Goal: Information Seeking & Learning: Learn about a topic

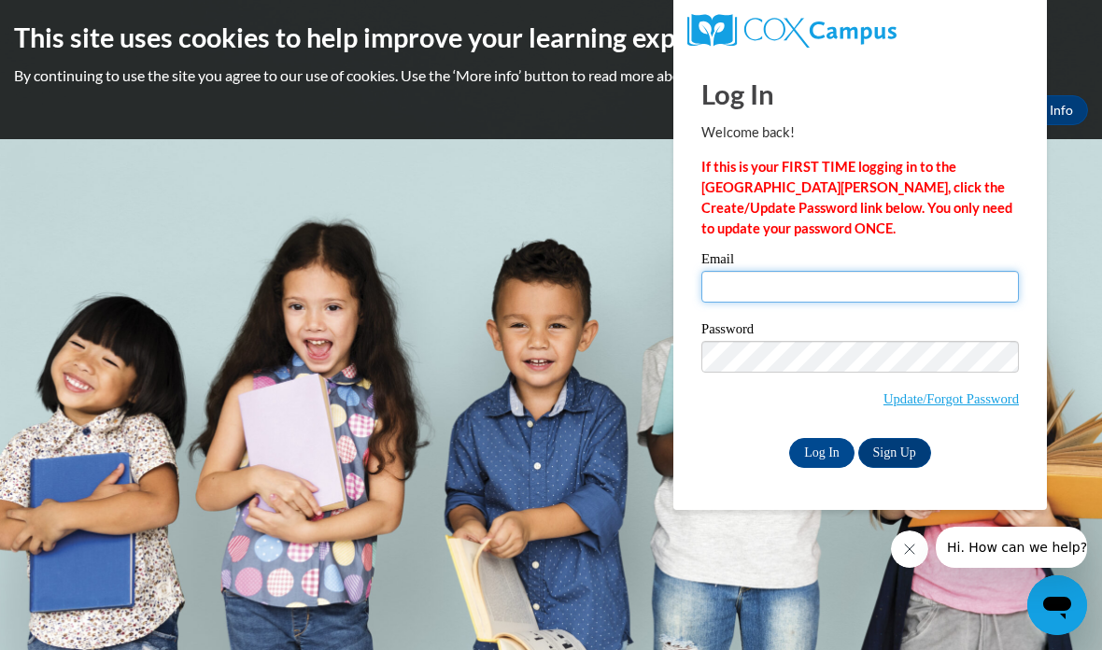
click at [885, 277] on input "Email" at bounding box center [861, 287] width 318 height 32
type input "[EMAIL_ADDRESS][DOMAIN_NAME]"
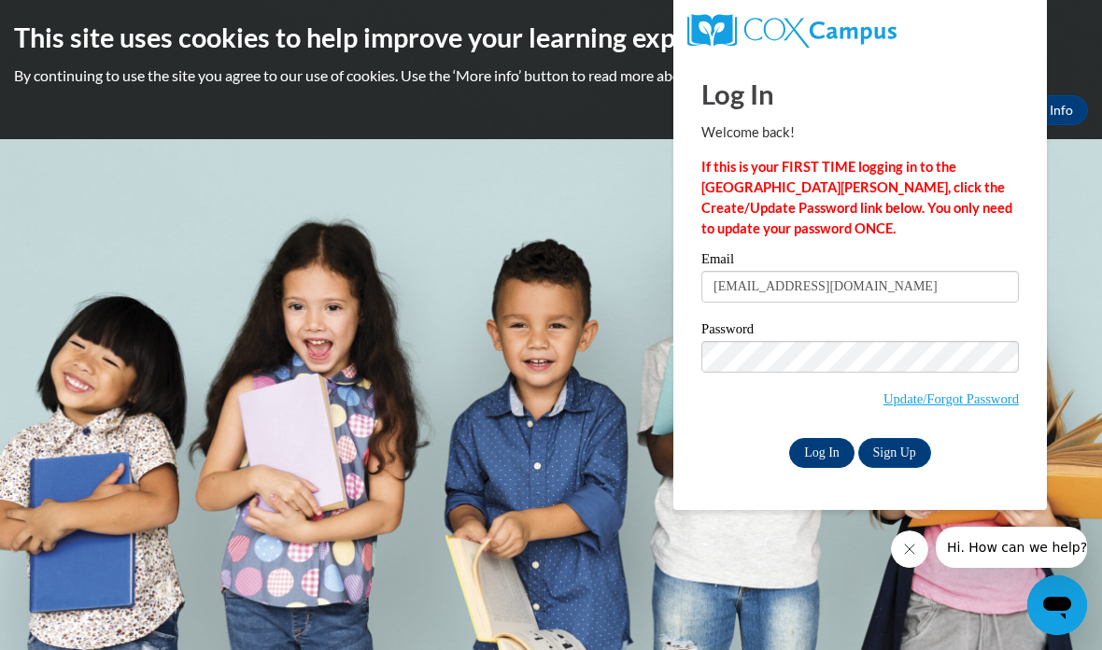
click at [829, 443] on input "Log In" at bounding box center [821, 453] width 65 height 30
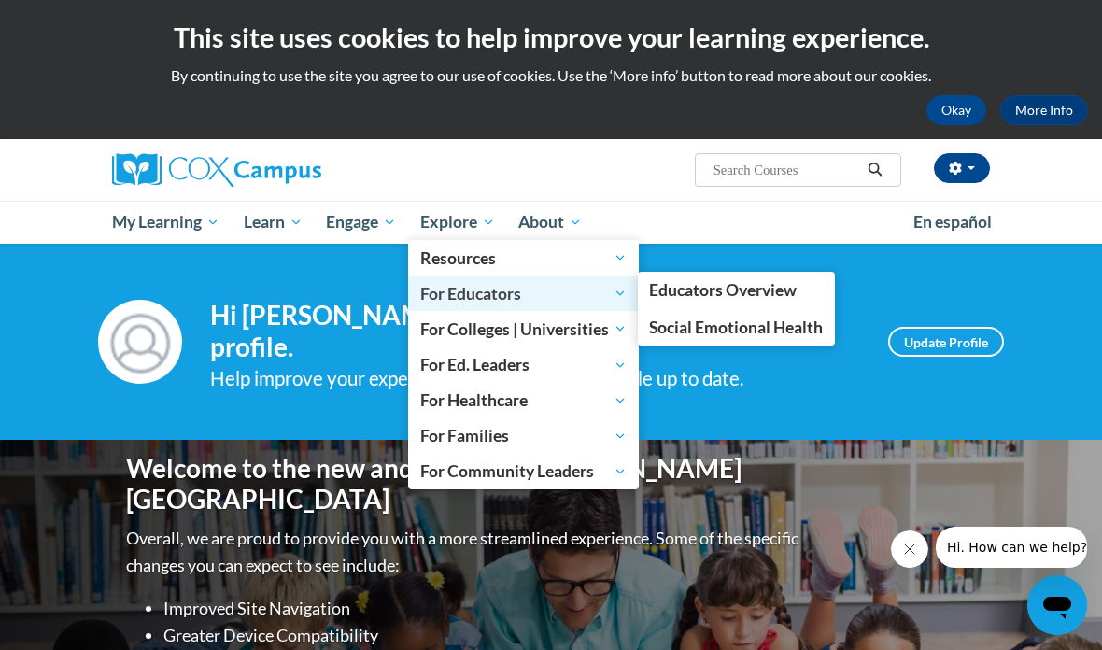
click at [531, 290] on span "For Educators" at bounding box center [523, 293] width 206 height 22
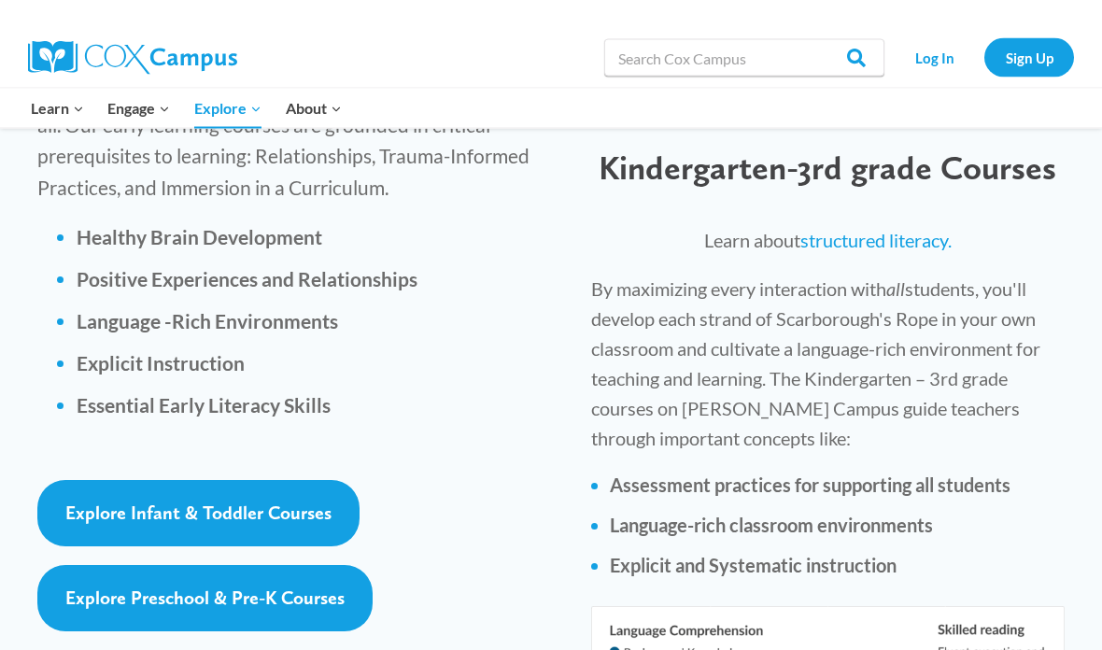
scroll to position [2877, 0]
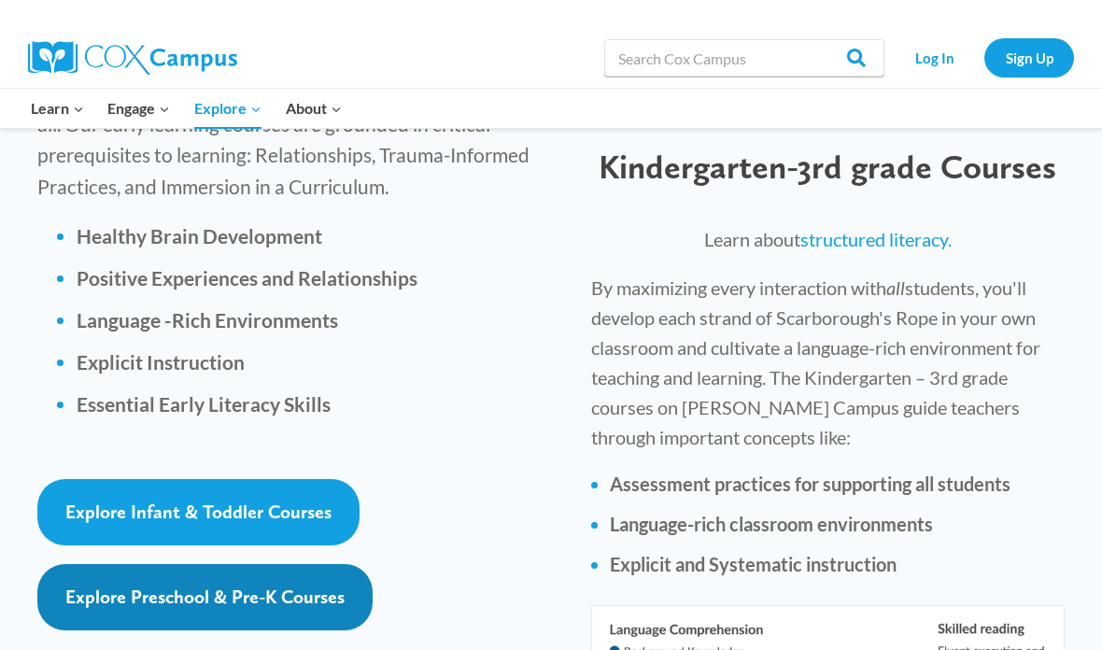
click at [333, 564] on link "Explore Preschool & Pre-K Courses" at bounding box center [204, 597] width 335 height 66
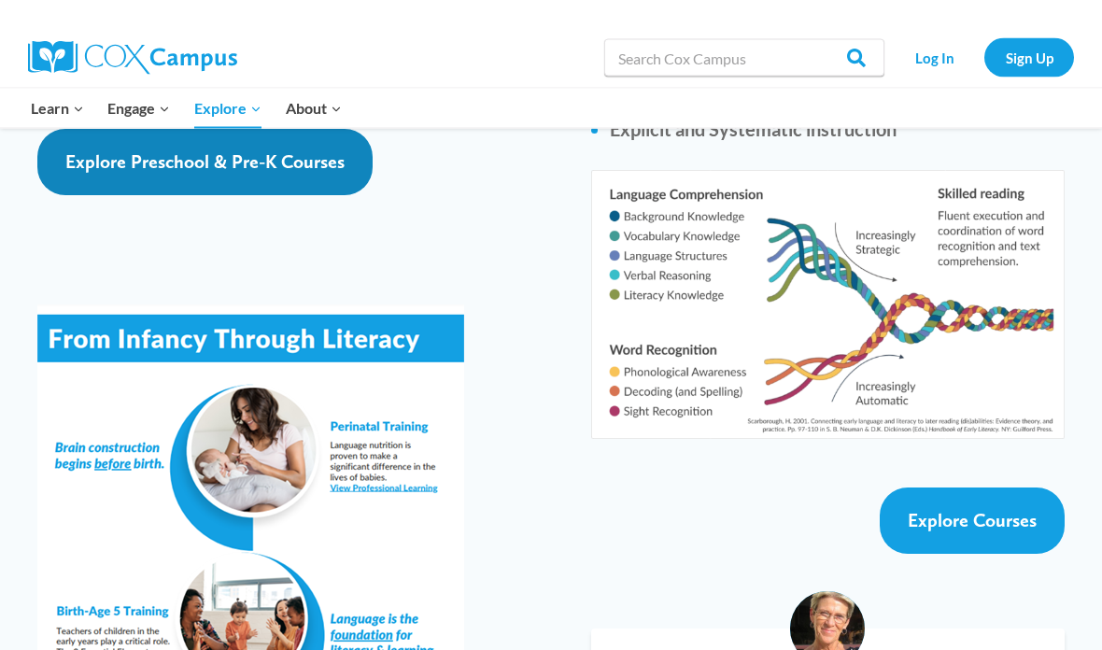
scroll to position [3284, 0]
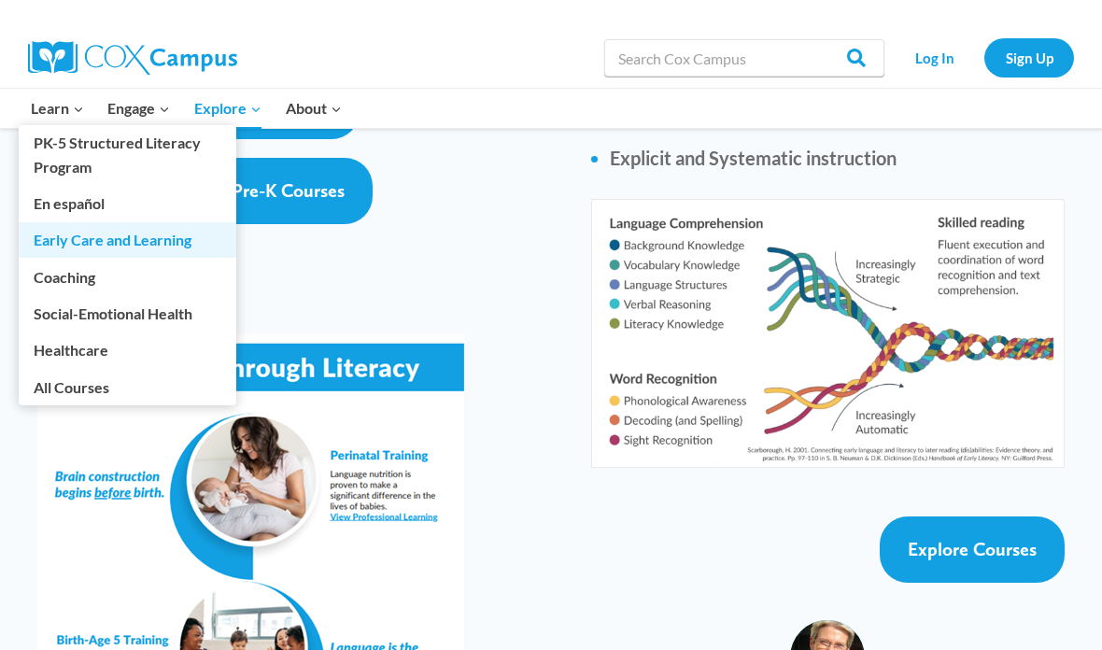
click at [190, 246] on link "Early Care and Learning" at bounding box center [128, 239] width 218 height 35
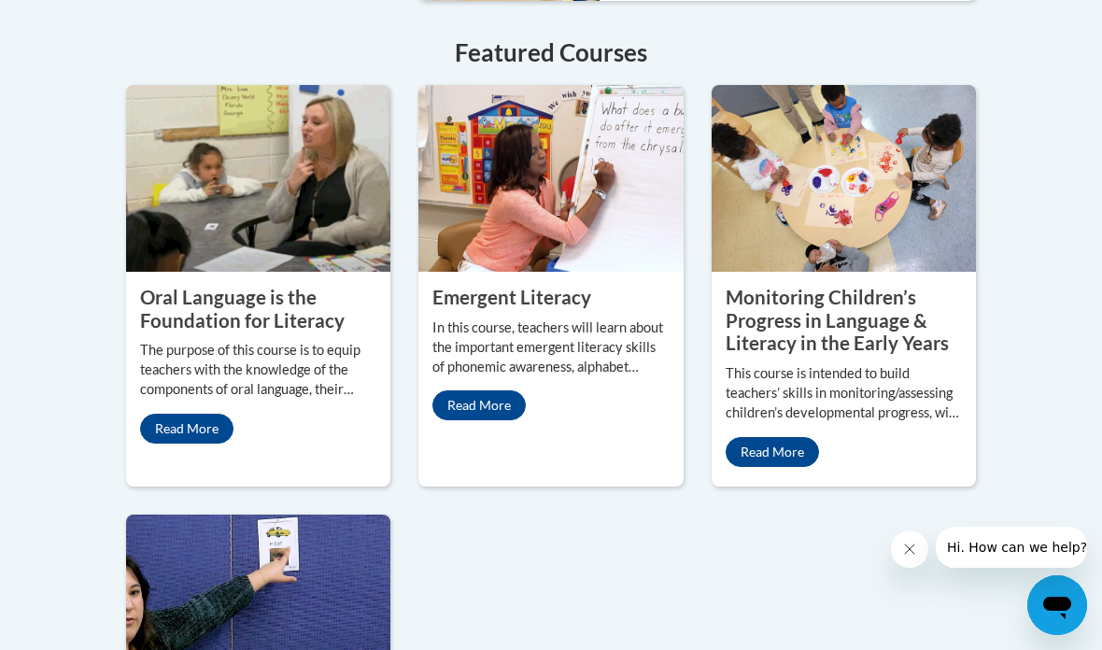
scroll to position [1854, 0]
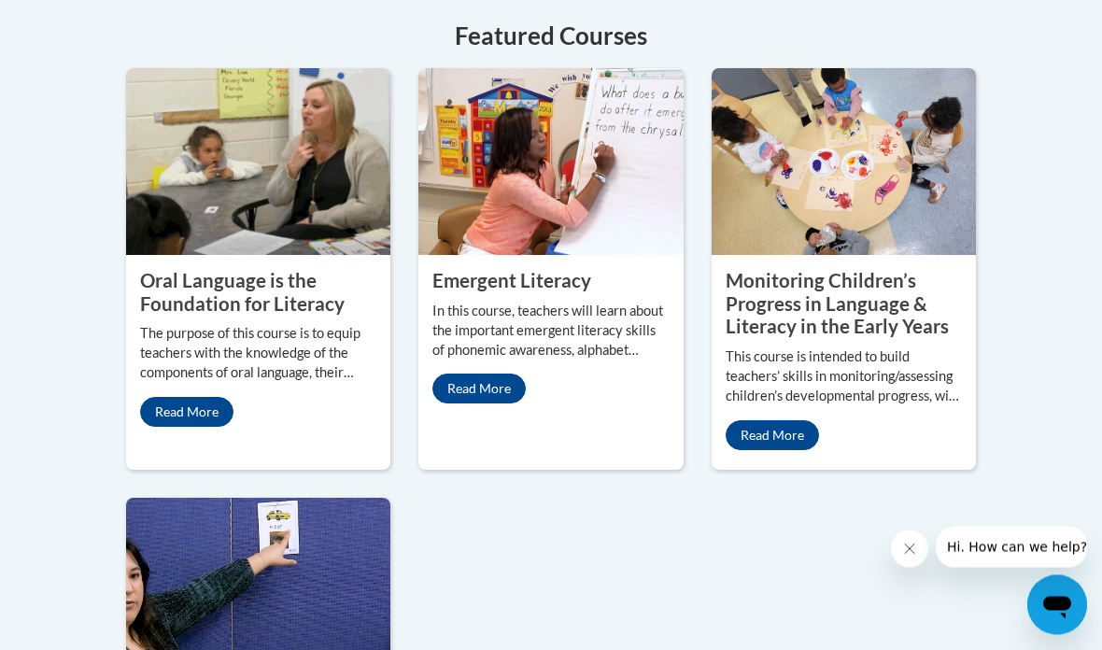
click at [859, 338] on property "Monitoring Children’s Progress in Language & Literacy in the Early Years" at bounding box center [837, 304] width 223 height 68
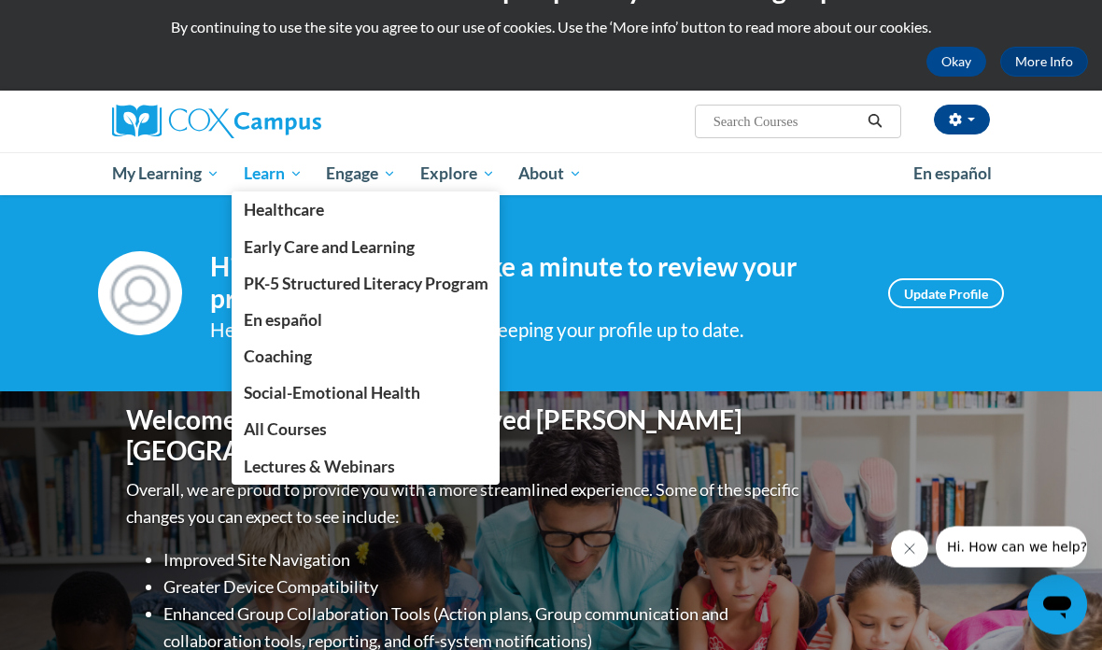
scroll to position [49, 0]
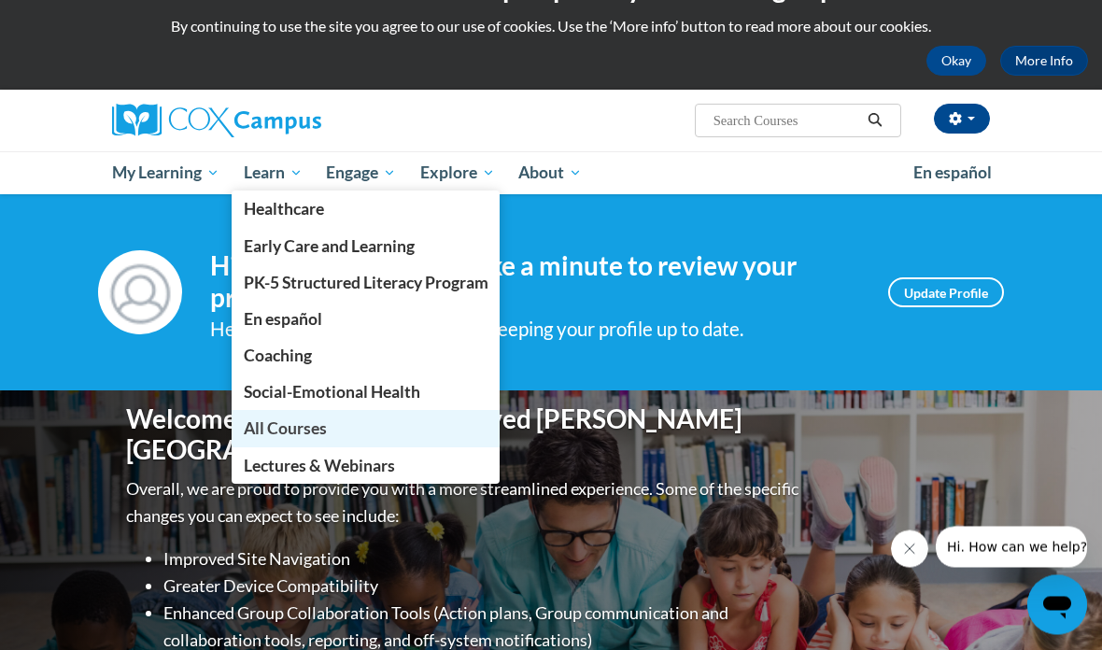
click at [329, 428] on link "All Courses" at bounding box center [366, 429] width 269 height 36
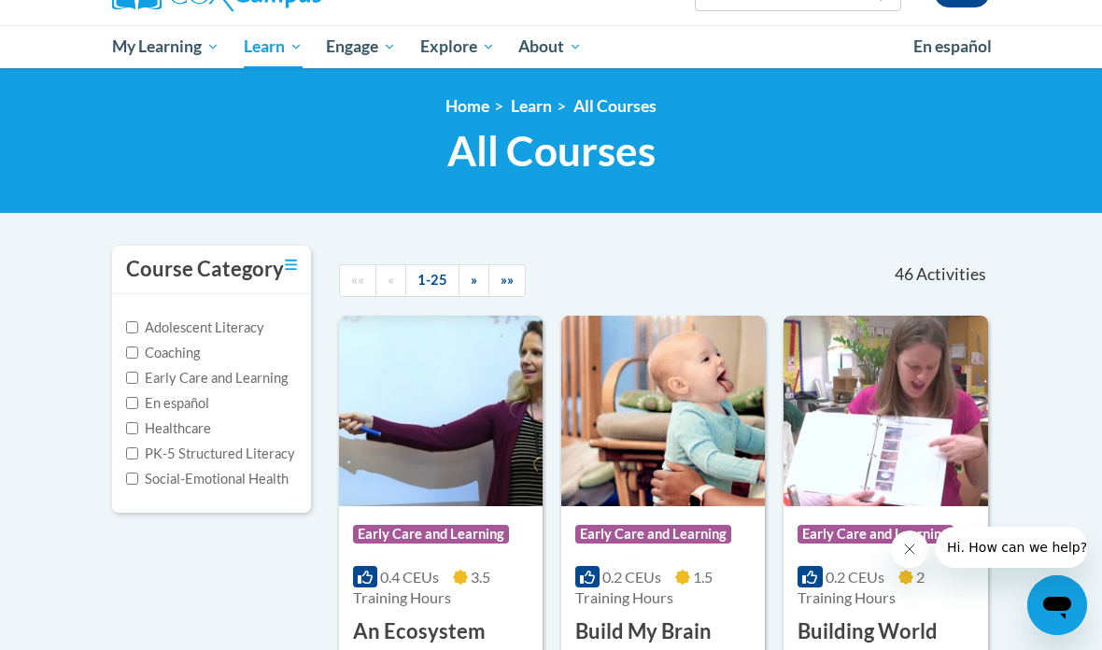
scroll to position [177, 0]
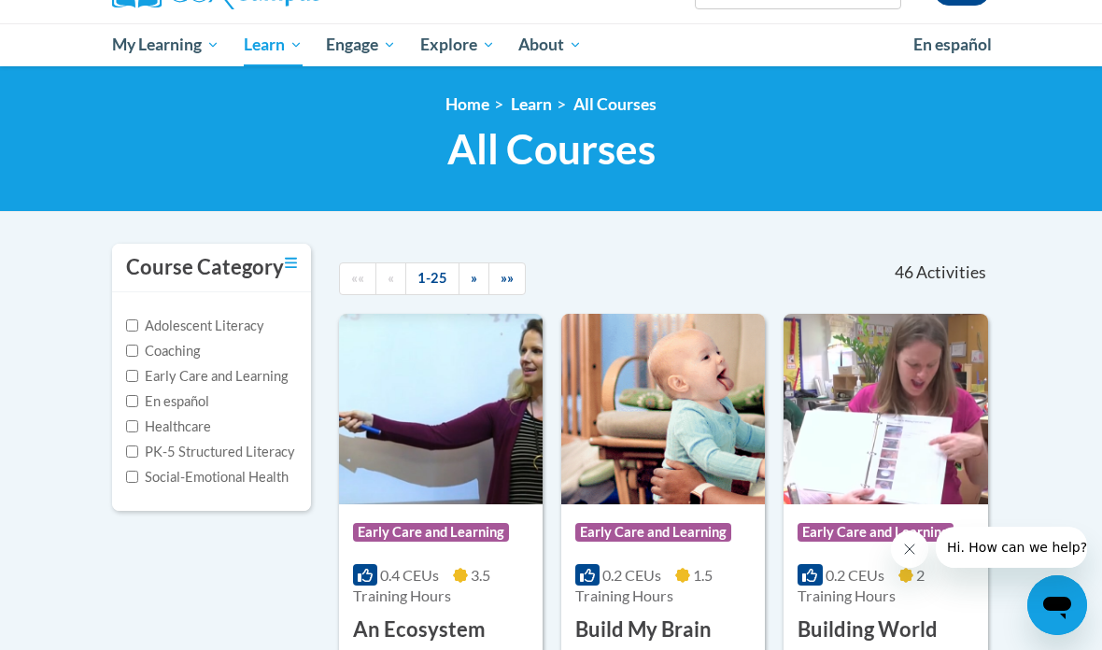
click at [140, 366] on label "Early Care and Learning" at bounding box center [207, 376] width 162 height 21
click at [138, 370] on input "Early Care and Learning" at bounding box center [132, 376] width 12 height 12
checkbox input "true"
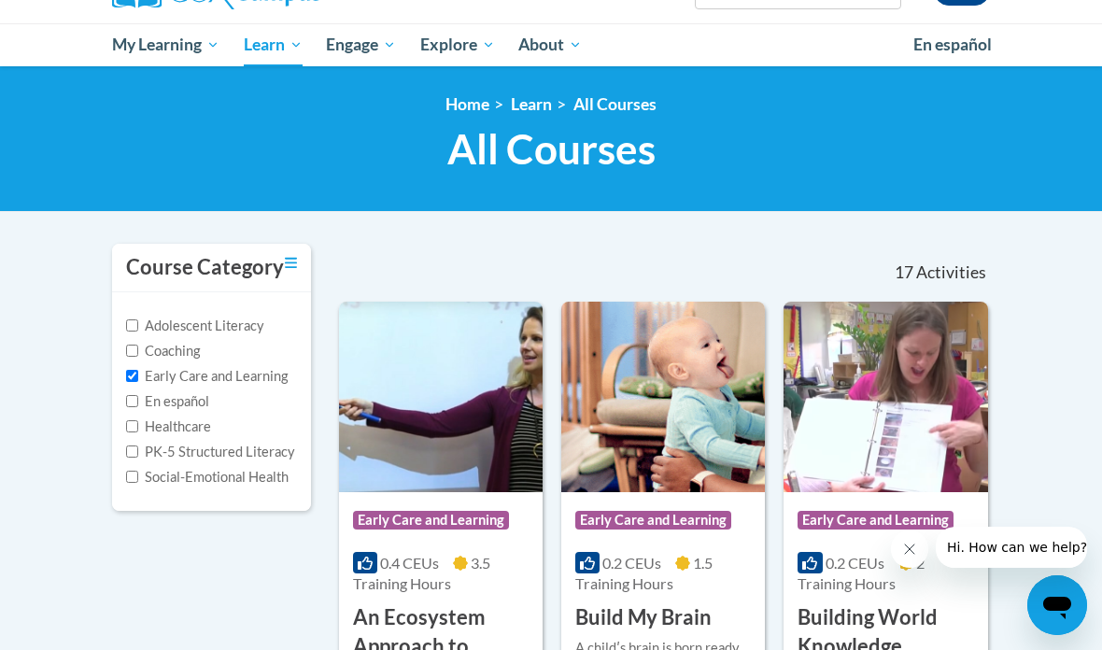
click at [144, 446] on label "PK-5 Structured Literacy" at bounding box center [210, 452] width 169 height 21
click at [138, 446] on input "PK-5 Structured Literacy" at bounding box center [132, 452] width 12 height 12
checkbox input "true"
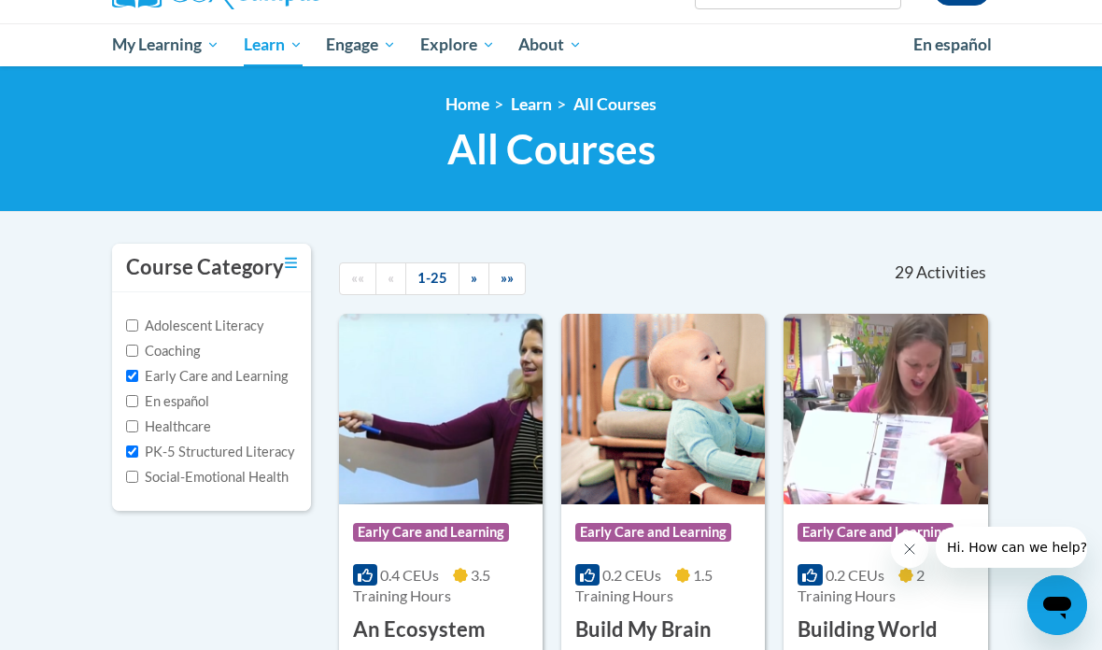
click at [143, 319] on label "Adolescent Literacy" at bounding box center [195, 326] width 138 height 21
click at [138, 319] on input "Adolescent Literacy" at bounding box center [132, 325] width 12 height 12
checkbox input "true"
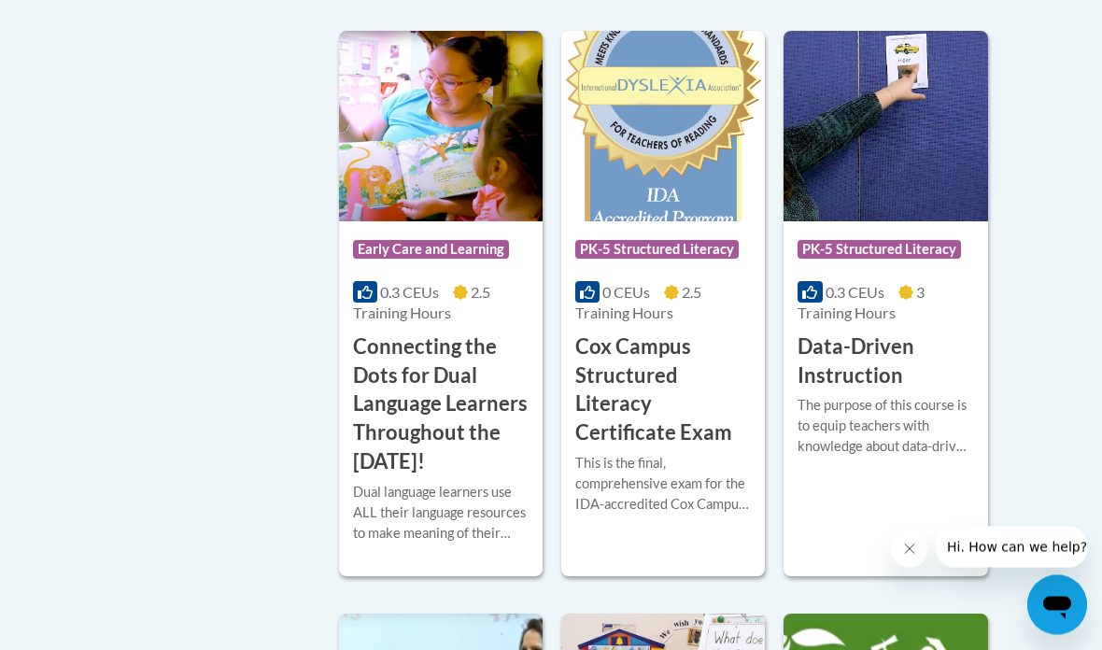
scroll to position [1073, 0]
click at [475, 240] on span "Early Care and Learning" at bounding box center [431, 249] width 156 height 19
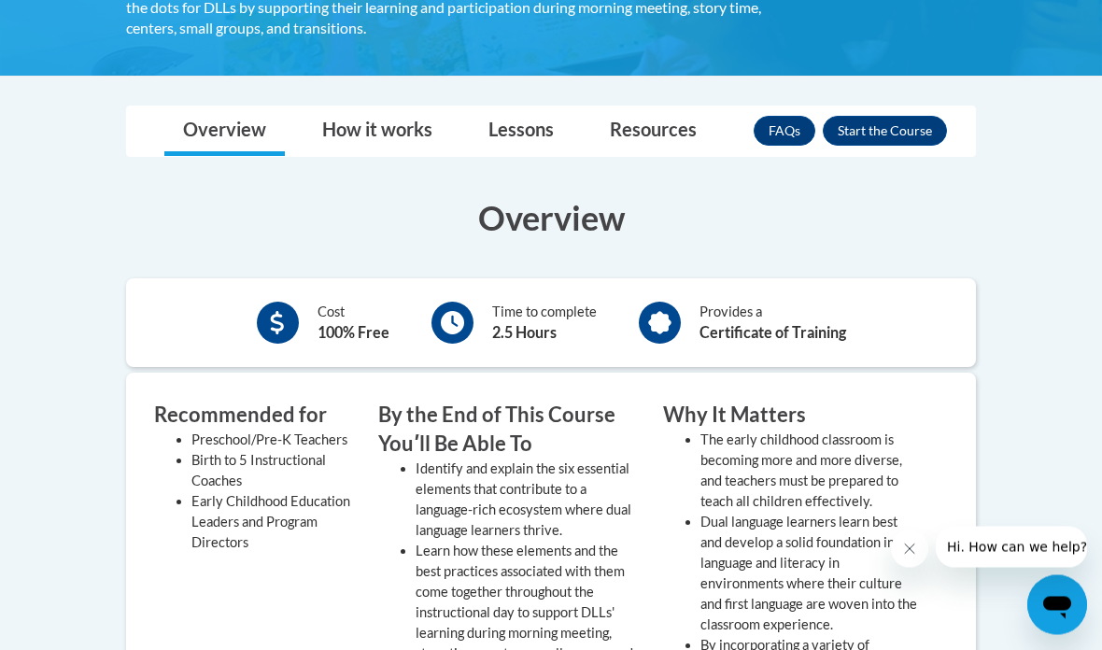
scroll to position [534, 0]
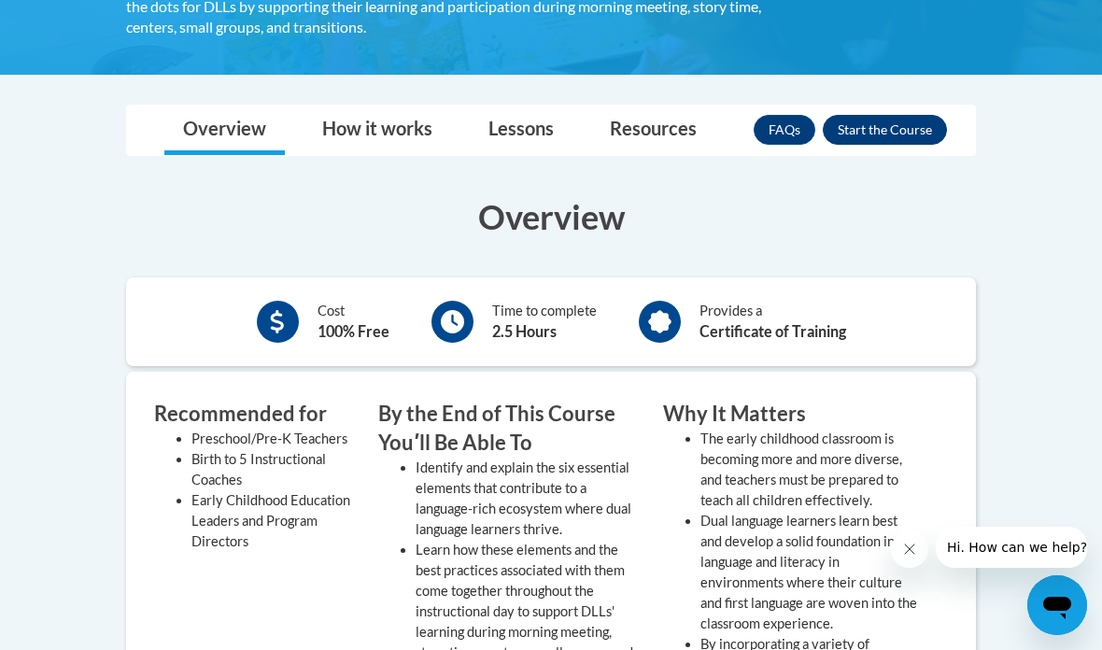
click at [911, 130] on button "Enroll" at bounding box center [885, 130] width 124 height 30
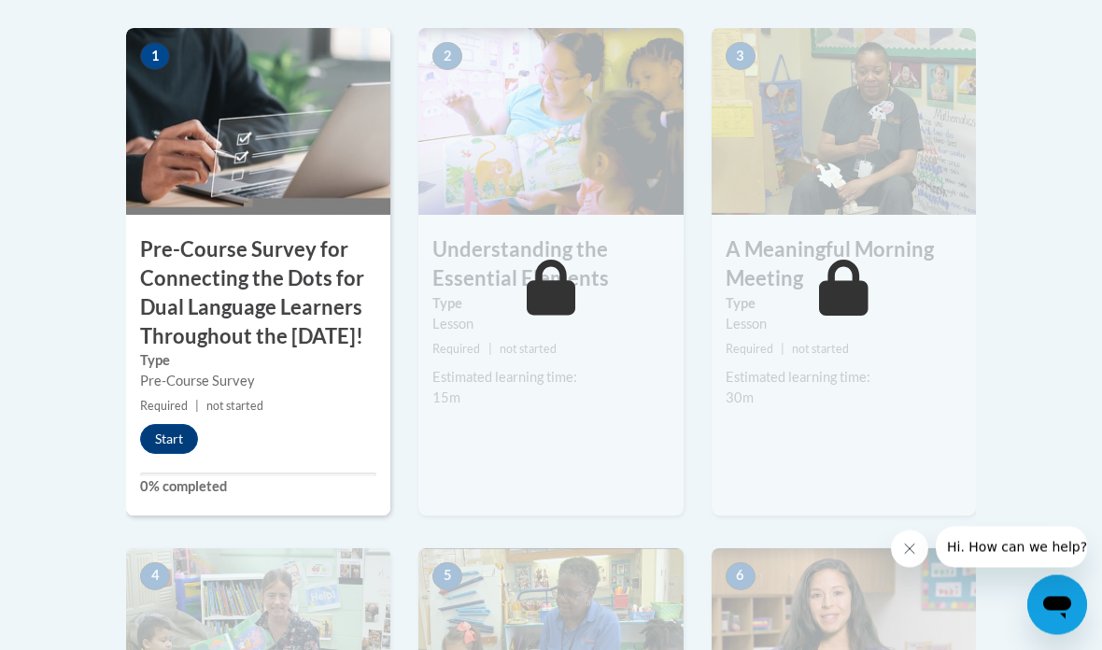
scroll to position [693, 0]
click at [174, 453] on button "Start" at bounding box center [169, 438] width 58 height 30
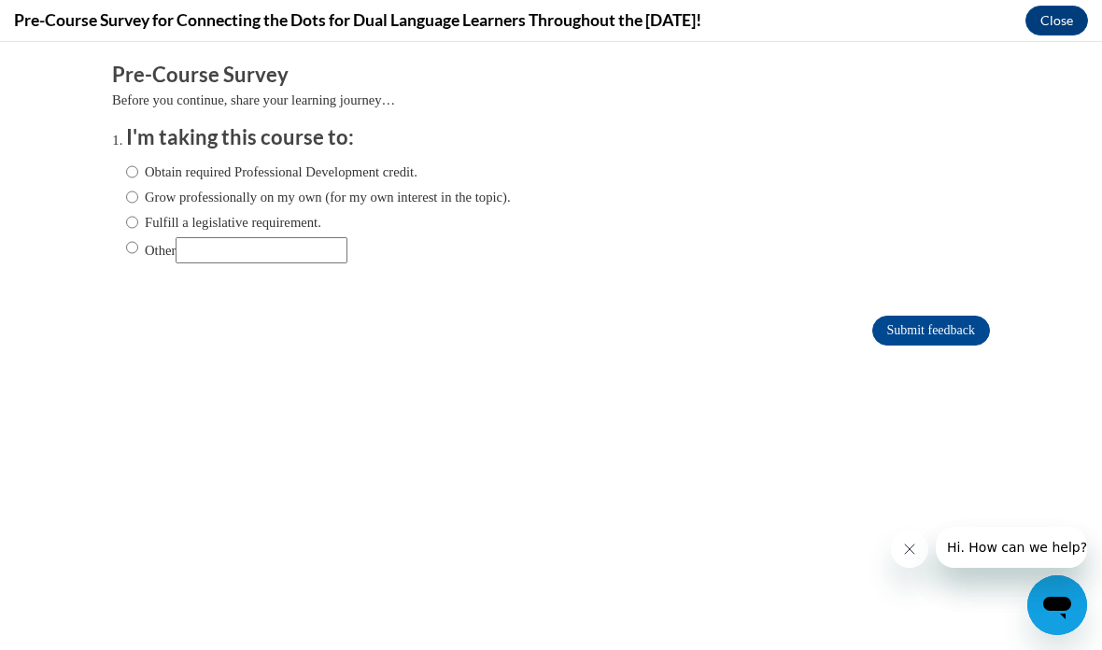
scroll to position [0, 0]
click at [154, 175] on label "Obtain required Professional Development credit." at bounding box center [271, 172] width 291 height 21
click at [138, 175] on input "Obtain required Professional Development credit." at bounding box center [132, 172] width 12 height 21
radio input "true"
click at [138, 191] on input "Grow professionally on my own (for my own interest in the topic)." at bounding box center [132, 197] width 12 height 21
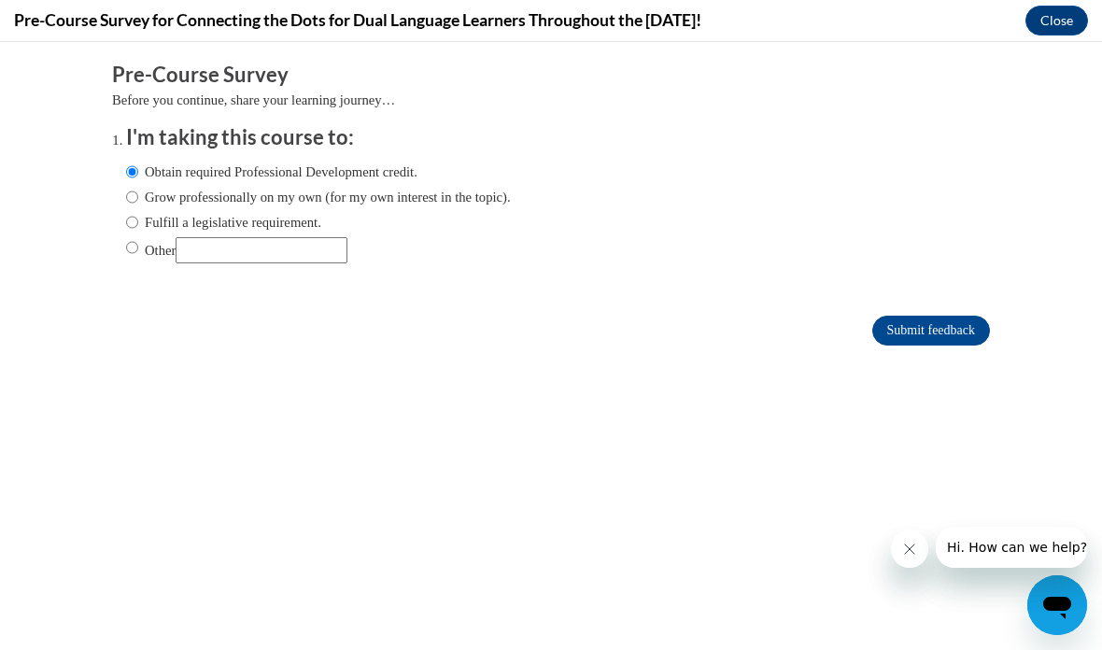
radio input "true"
click at [148, 162] on label "Obtain required Professional Development credit." at bounding box center [271, 172] width 291 height 21
click at [138, 162] on input "Obtain required Professional Development credit." at bounding box center [132, 172] width 12 height 21
radio input "true"
click at [972, 335] on input "Submit feedback" at bounding box center [932, 331] width 118 height 30
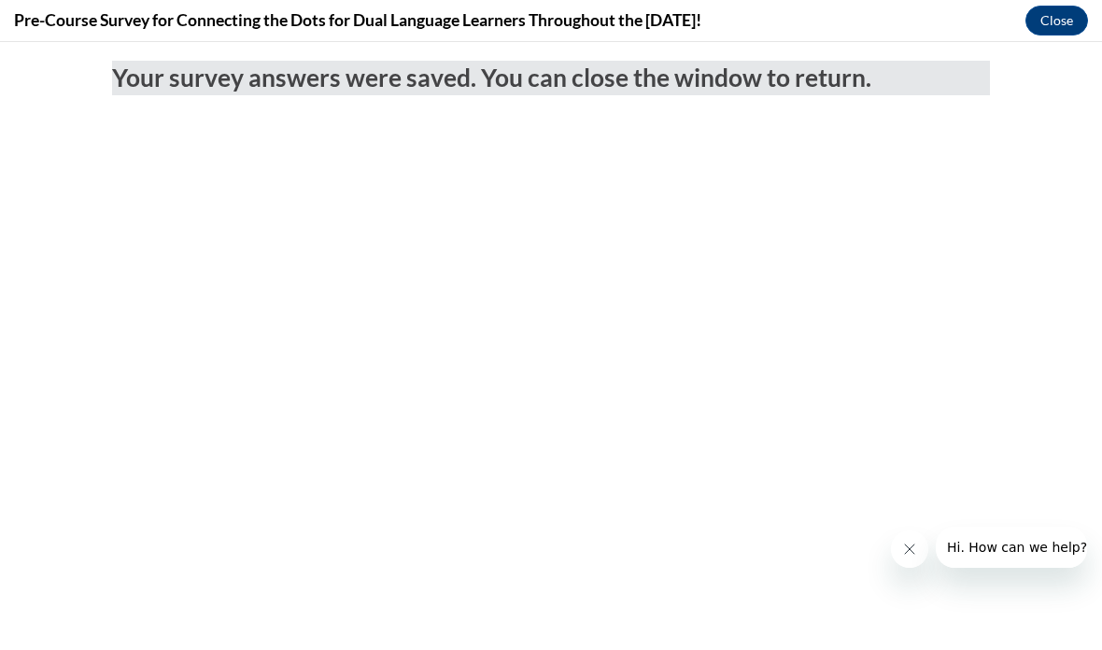
click at [901, 552] on button "Close message from company" at bounding box center [909, 549] width 37 height 37
click at [1064, 21] on button "Close" at bounding box center [1057, 21] width 63 height 30
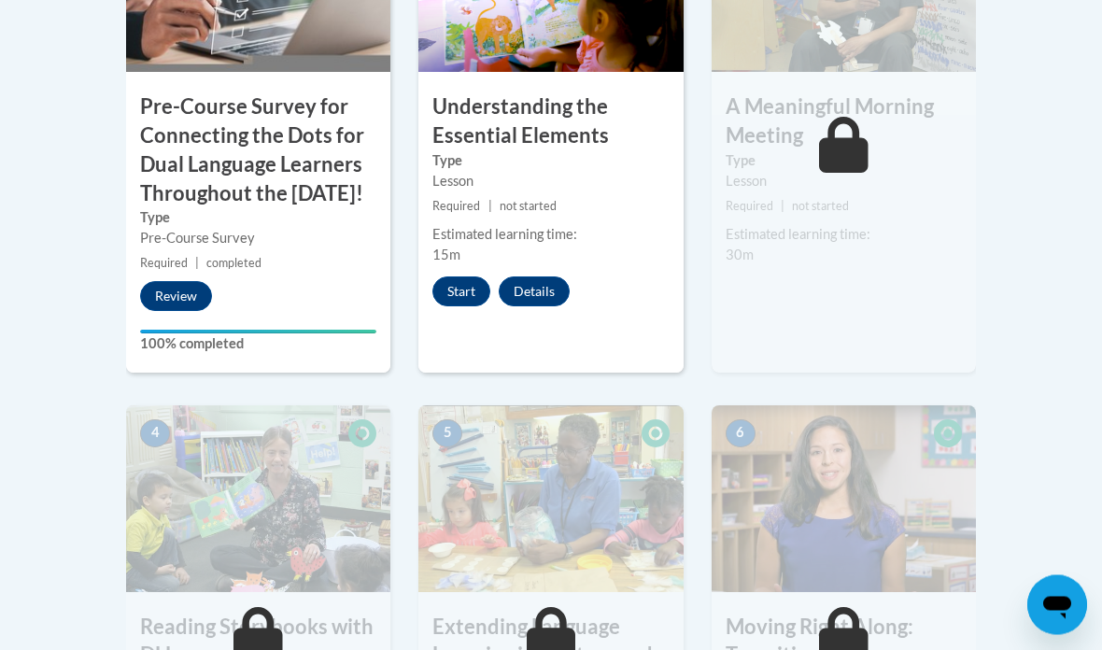
scroll to position [798, 0]
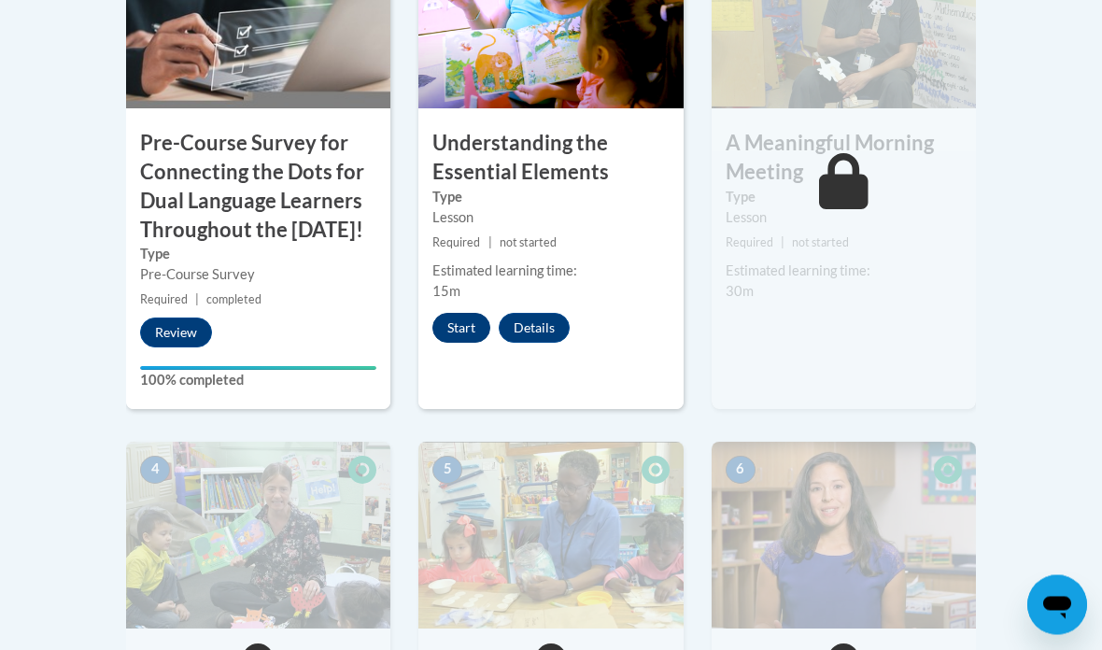
click at [463, 321] on button "Start" at bounding box center [462, 329] width 58 height 30
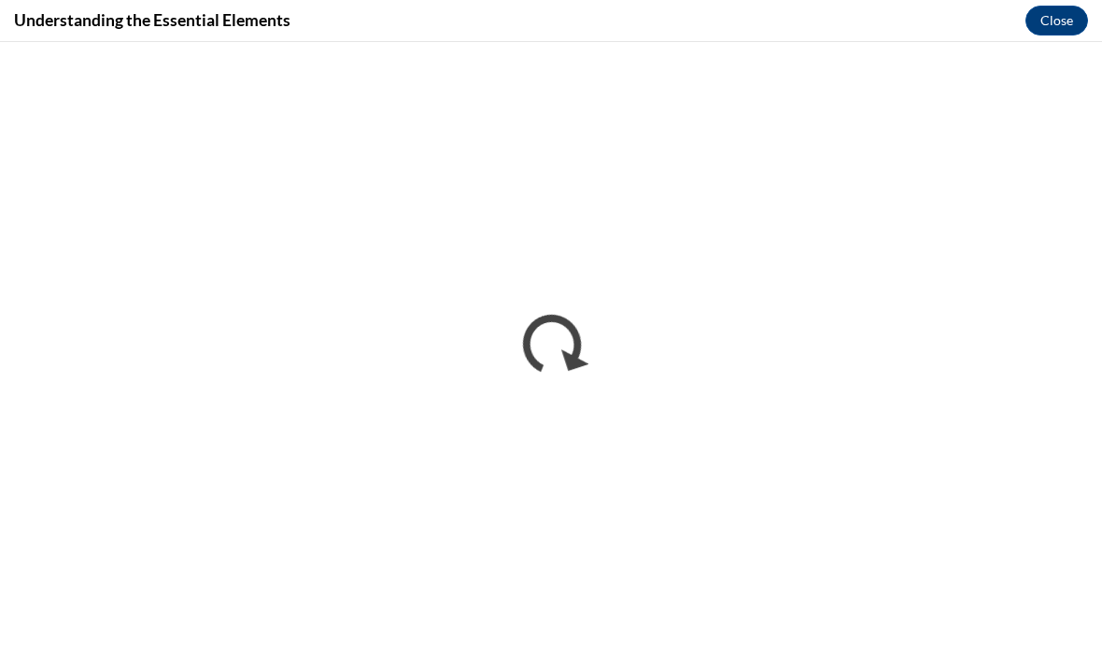
scroll to position [0, 0]
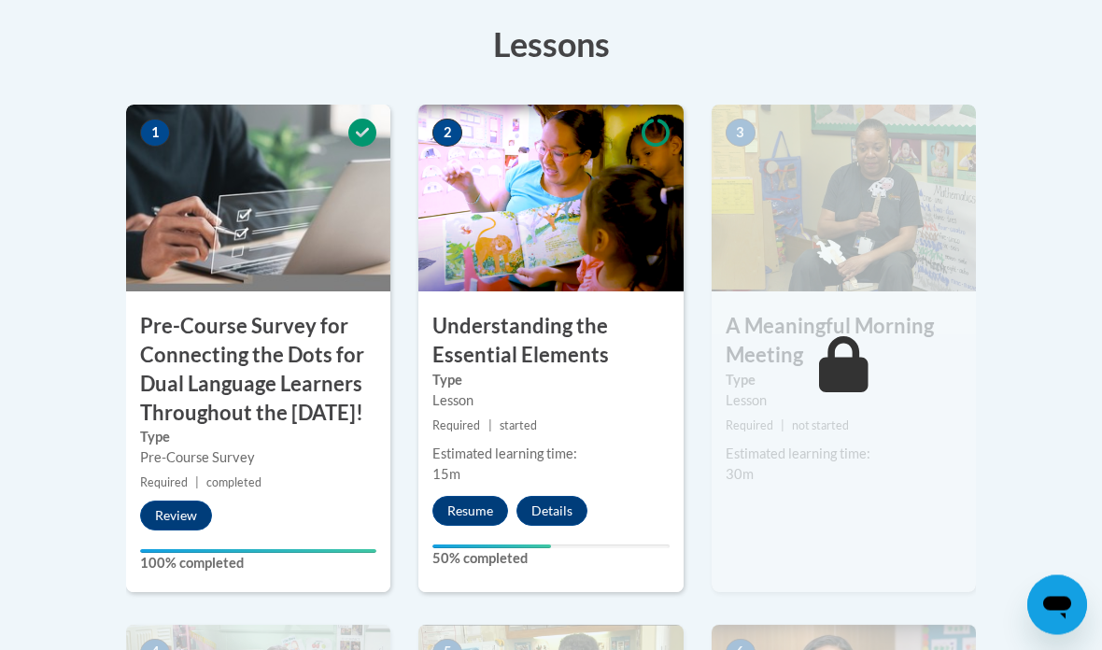
scroll to position [616, 0]
click at [487, 505] on button "Resume" at bounding box center [471, 511] width 76 height 30
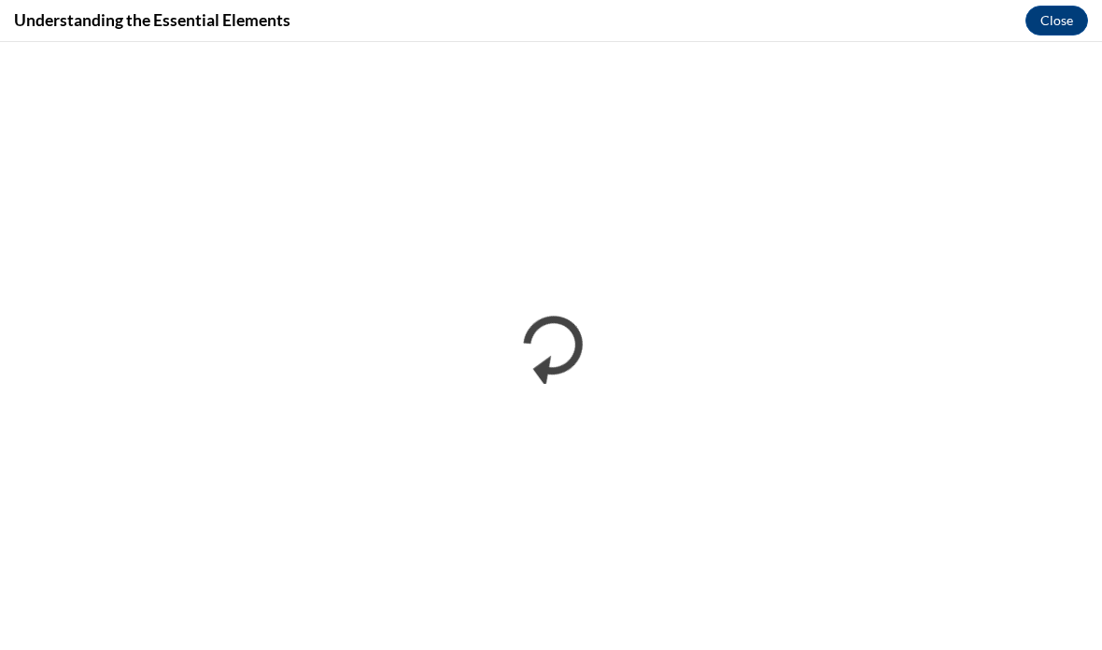
scroll to position [690, 0]
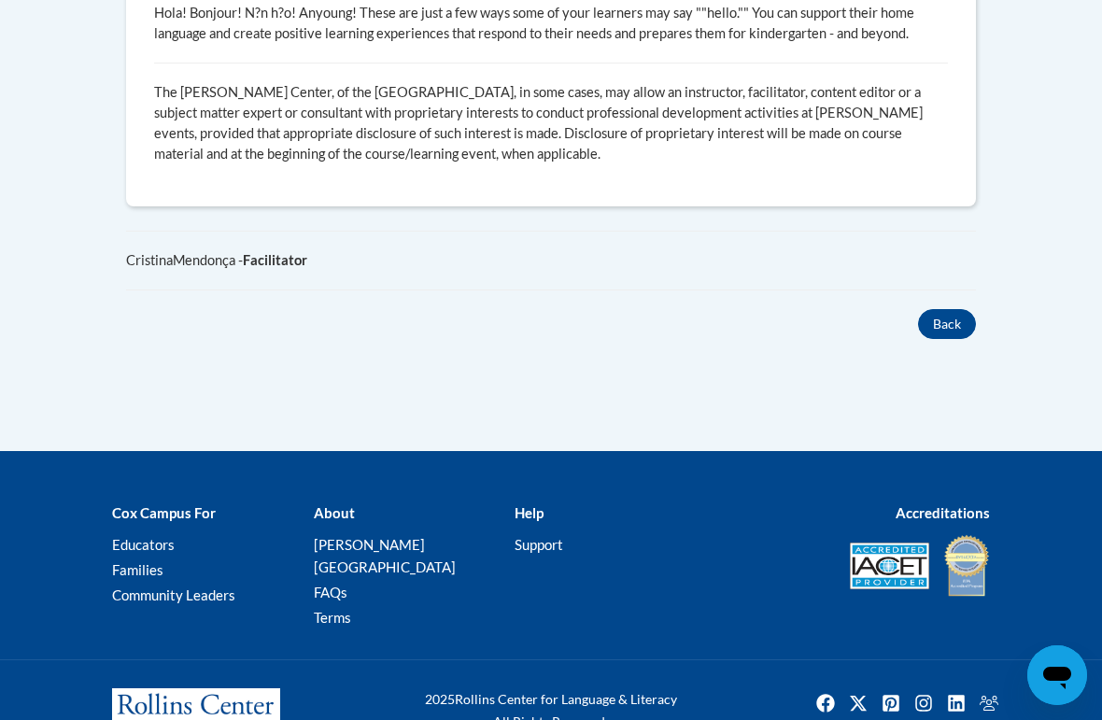
scroll to position [1323, 0]
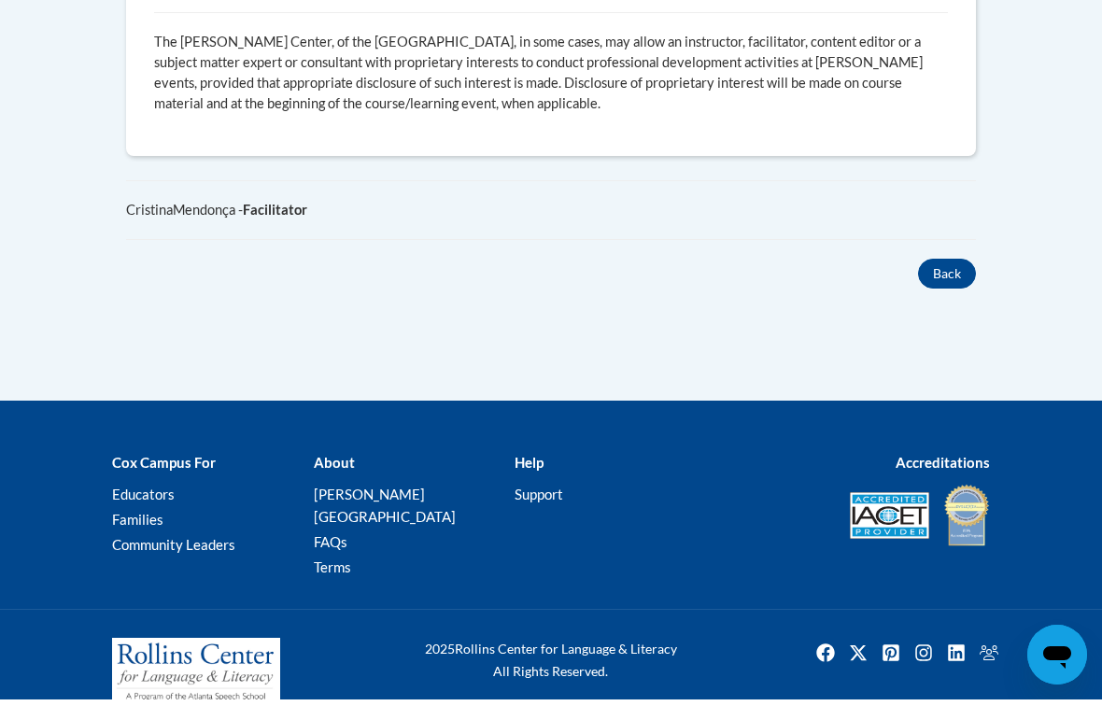
click at [960, 279] on button "Back" at bounding box center [947, 294] width 58 height 30
click at [963, 279] on button "Back" at bounding box center [947, 294] width 58 height 30
click at [954, 279] on button "Back" at bounding box center [947, 294] width 58 height 30
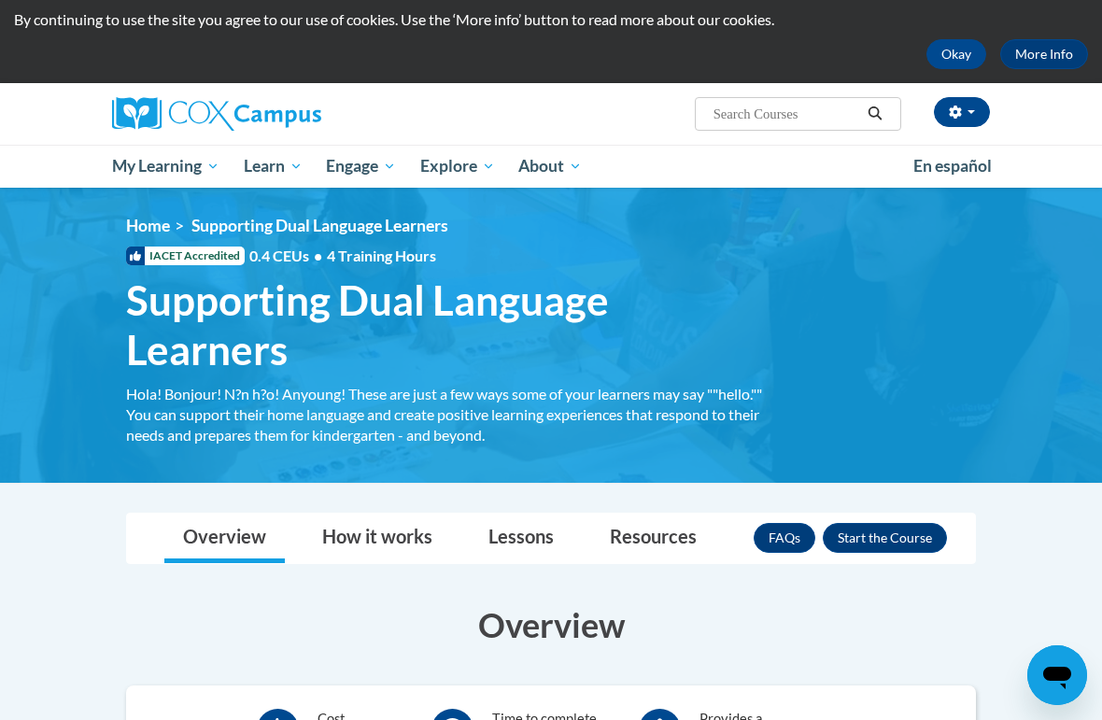
scroll to position [0, 0]
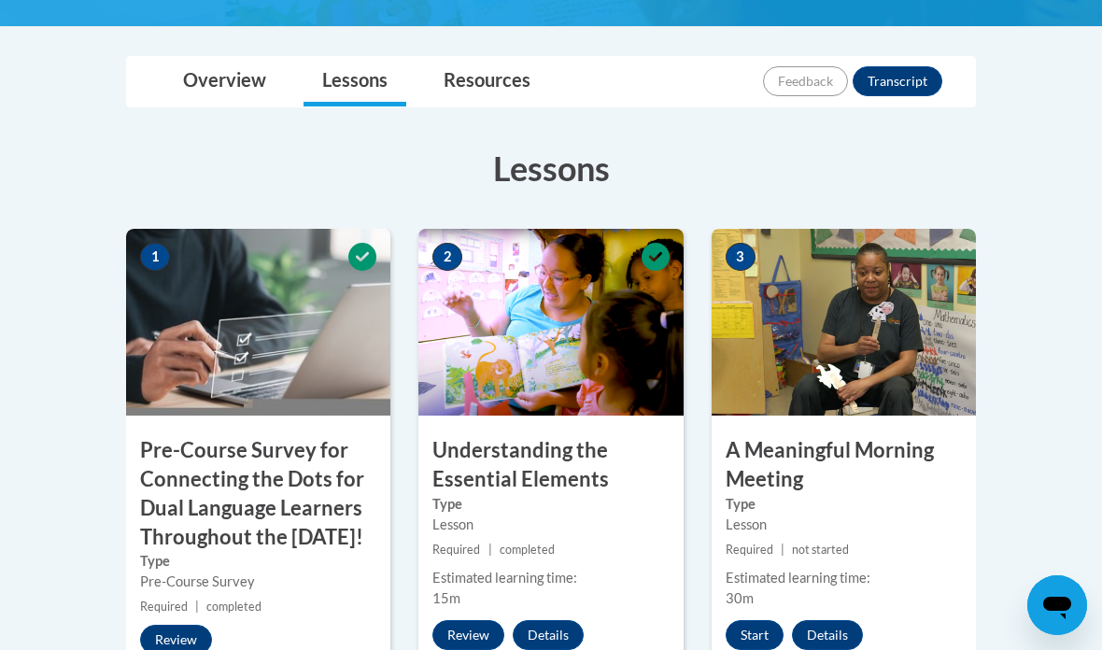
scroll to position [487, 0]
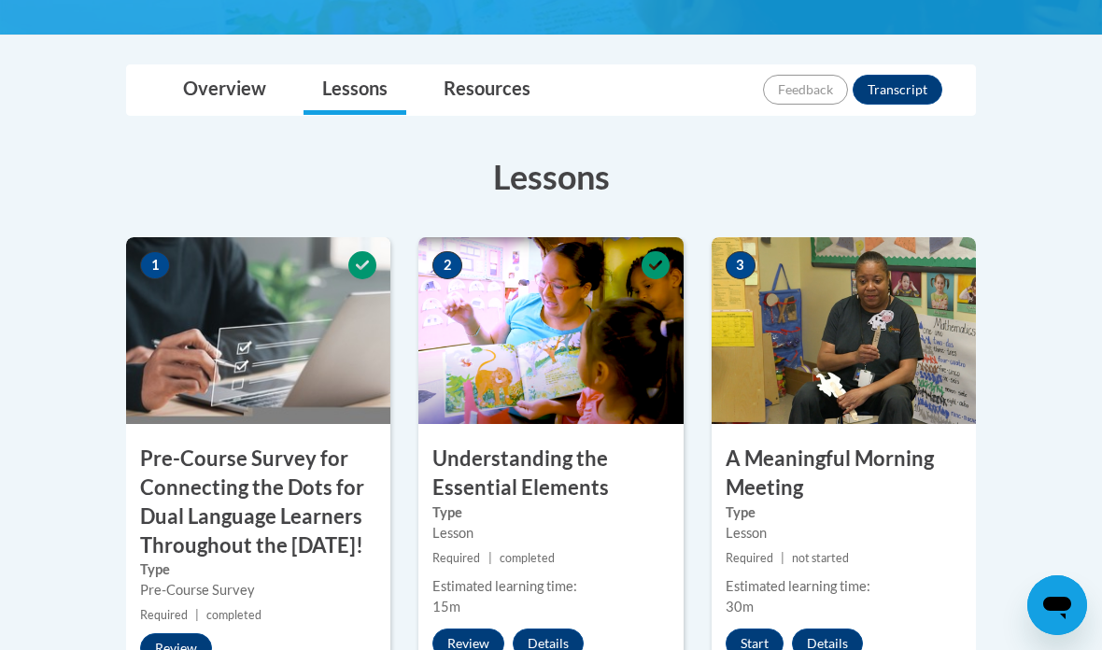
scroll to position [490, 0]
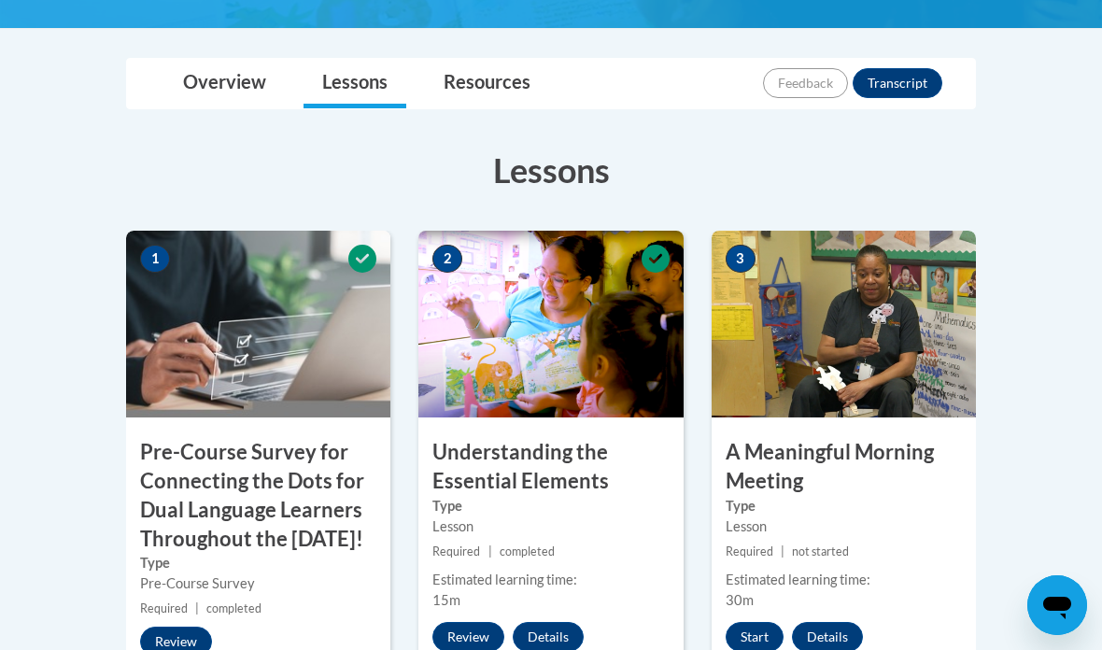
click at [348, 88] on link "Lessons" at bounding box center [355, 84] width 103 height 50
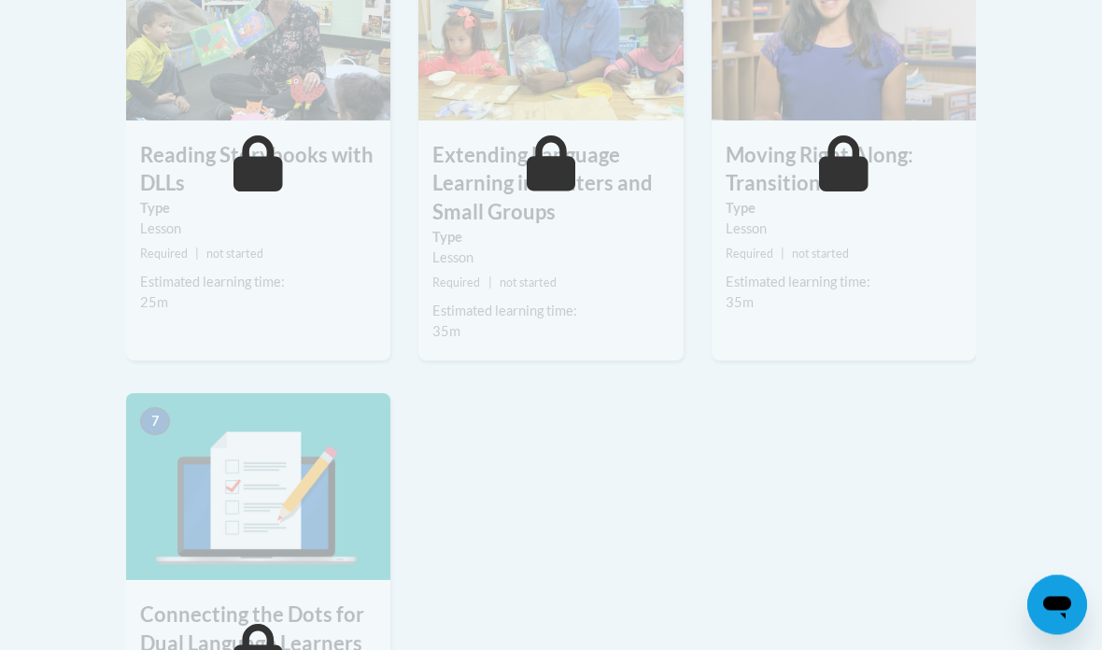
scroll to position [1304, 0]
